Goal: Information Seeking & Learning: Check status

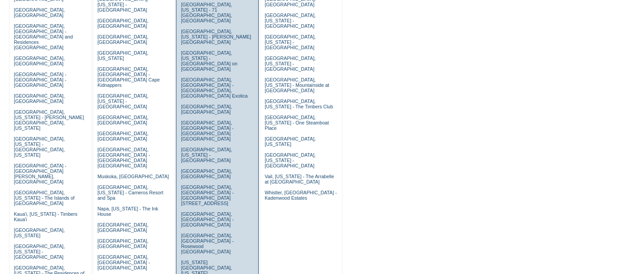
scroll to position [145, 0]
click at [196, 259] on link "New York City, New York - Park Avenue Place" at bounding box center [206, 269] width 51 height 21
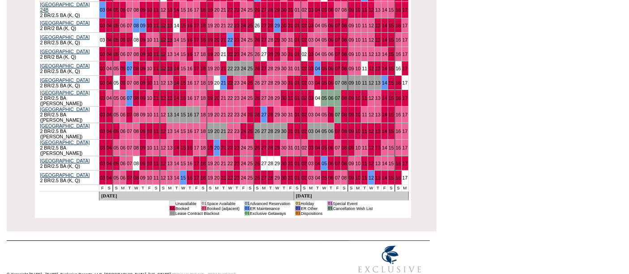
scroll to position [270, 0]
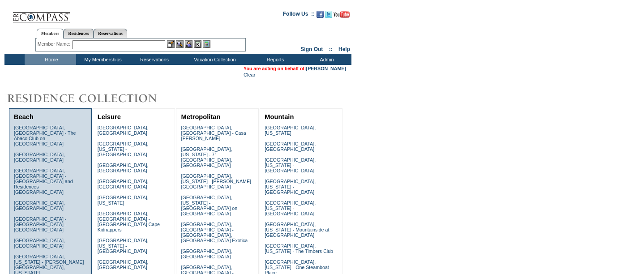
scroll to position [145, 0]
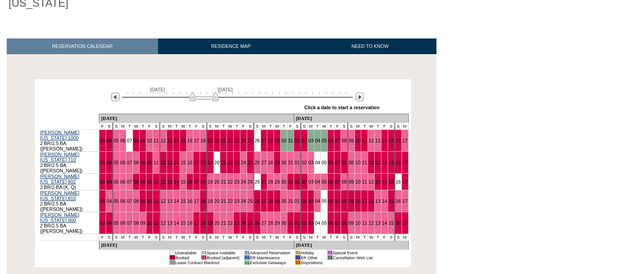
scroll to position [119, 0]
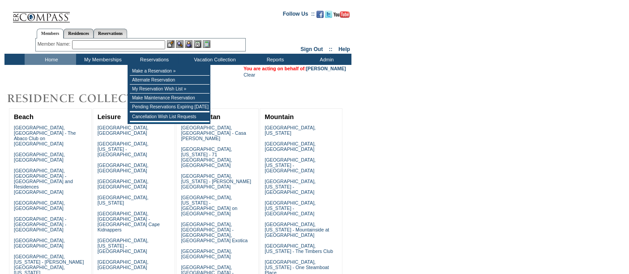
click at [129, 42] on input "text" at bounding box center [118, 44] width 93 height 9
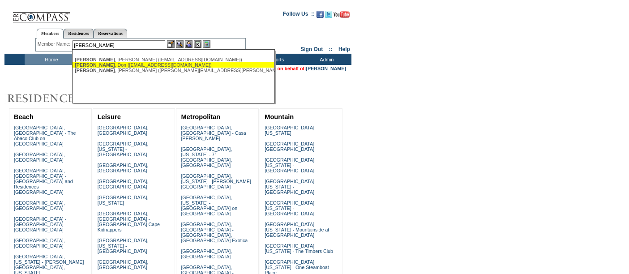
click at [134, 66] on div "[PERSON_NAME] ([EMAIL_ADDRESS][DOMAIN_NAME])" at bounding box center [173, 64] width 197 height 5
type input "[PERSON_NAME] ([EMAIL_ADDRESS][DOMAIN_NAME])"
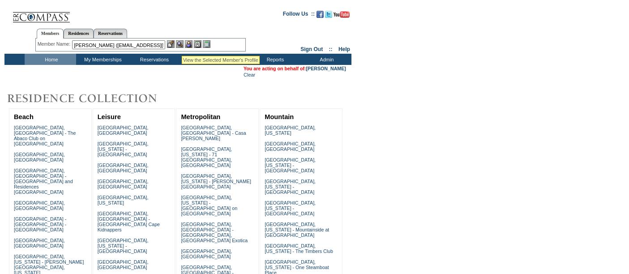
click at [182, 44] on img at bounding box center [180, 44] width 8 height 8
